Goal: Find specific page/section: Find specific page/section

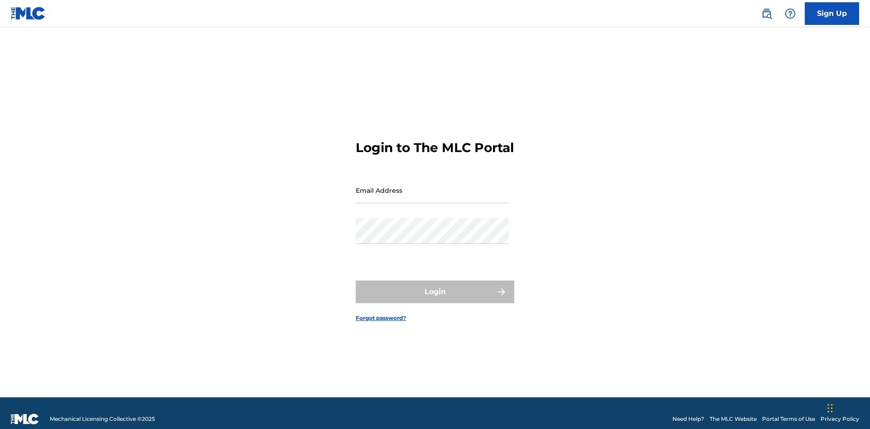
scroll to position [12, 0]
click at [432, 186] on input "Email Address" at bounding box center [432, 191] width 153 height 26
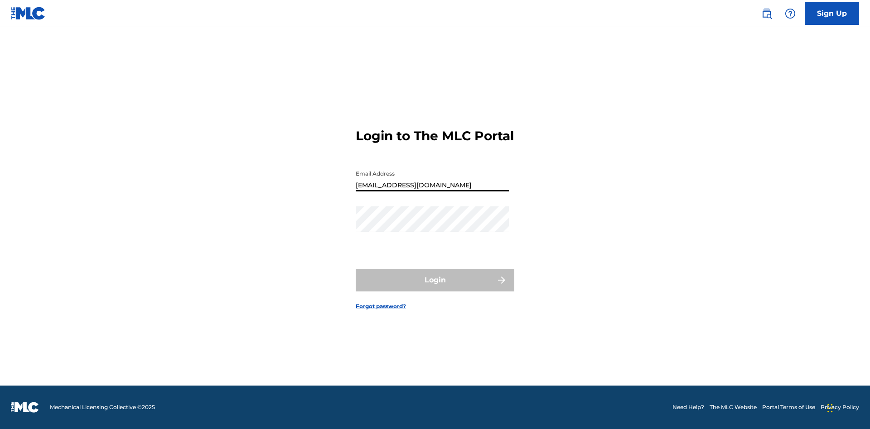
type input "Duke.McTesterson@gmail.com"
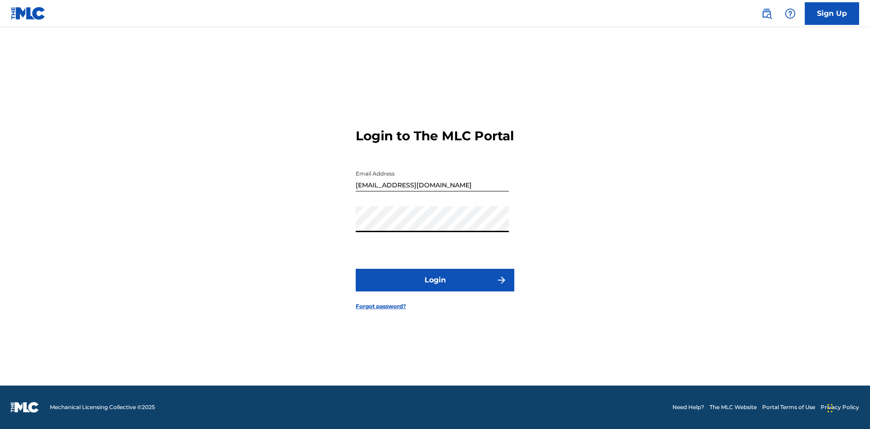
click at [435, 288] on button "Login" at bounding box center [435, 280] width 159 height 23
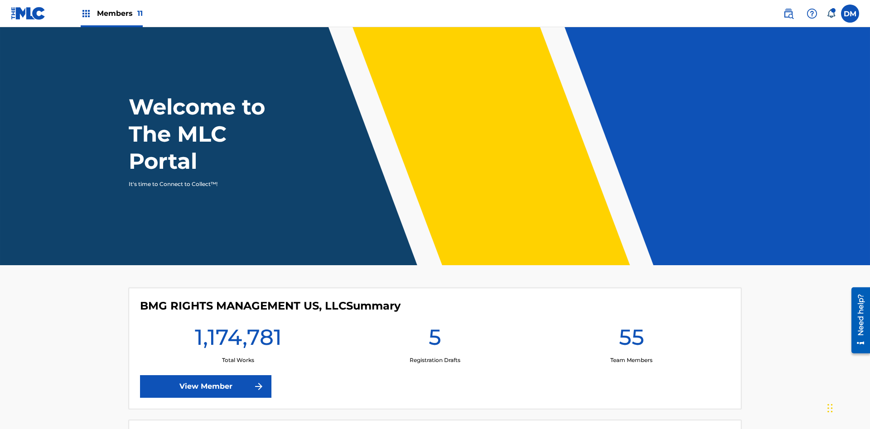
click at [111, 13] on span "Members 11" at bounding box center [120, 13] width 46 height 10
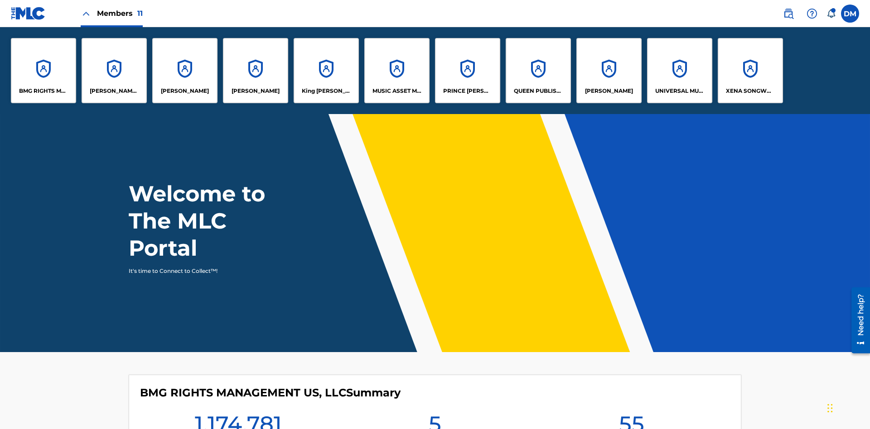
click at [326, 91] on p "King McTesterson" at bounding box center [326, 91] width 49 height 8
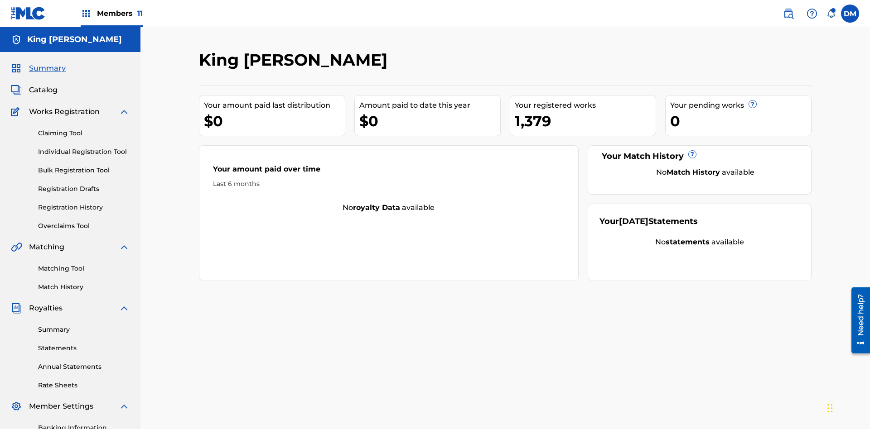
scroll to position [132, 0]
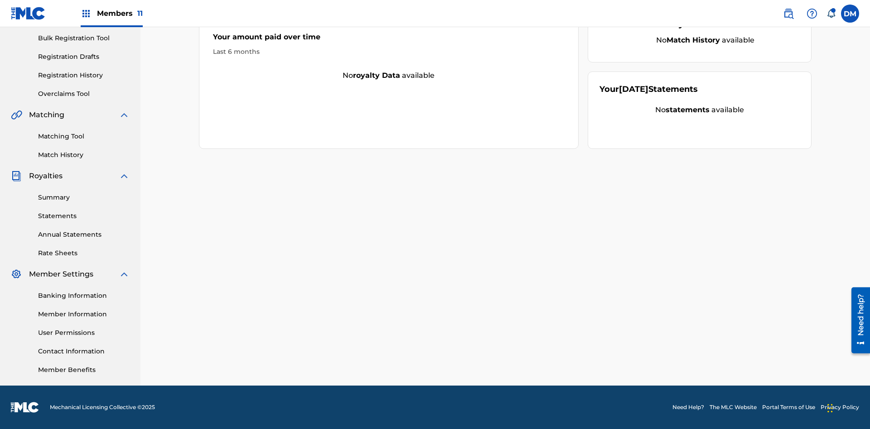
click at [84, 370] on link "Member Benefits" at bounding box center [83, 370] width 91 height 10
